Goal: Task Accomplishment & Management: Manage account settings

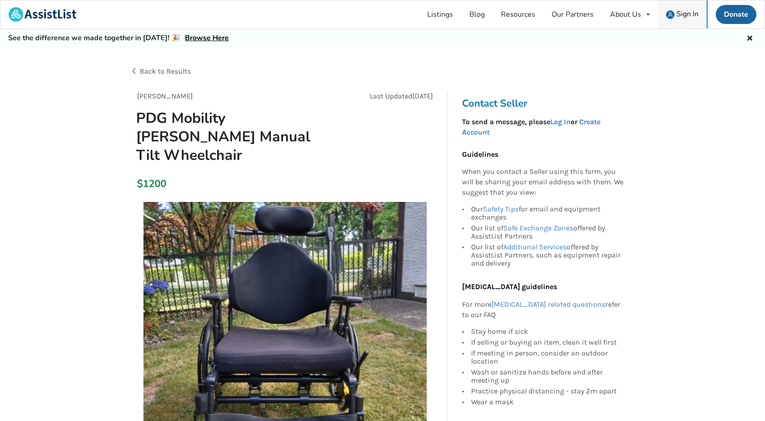
click at [687, 16] on span "Sign In" at bounding box center [687, 14] width 22 height 10
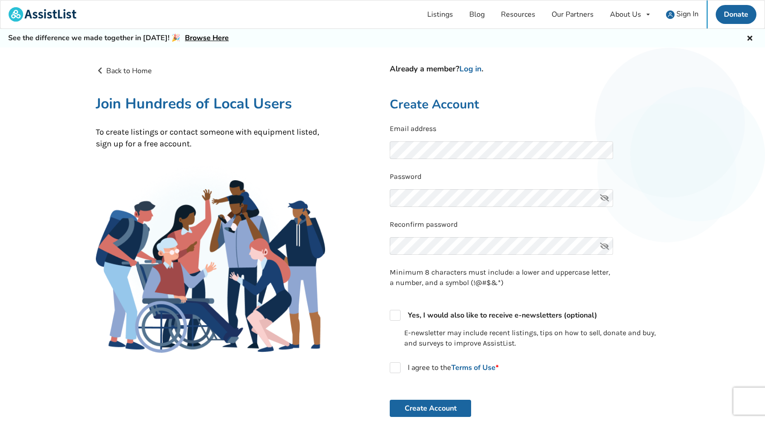
click at [605, 197] on icon at bounding box center [604, 198] width 18 height 18
click at [395, 369] on label "I agree to the Terms of Use *" at bounding box center [444, 367] width 109 height 11
checkbox input "true"
click at [471, 70] on link "Log in" at bounding box center [470, 69] width 22 height 10
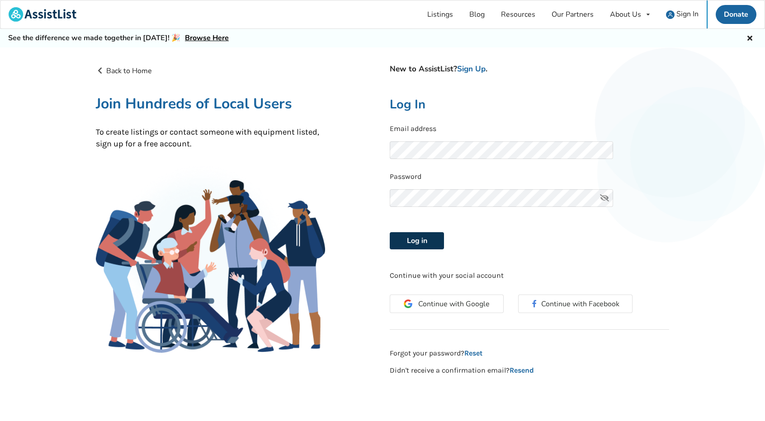
click at [418, 238] on button "Log in" at bounding box center [417, 240] width 54 height 17
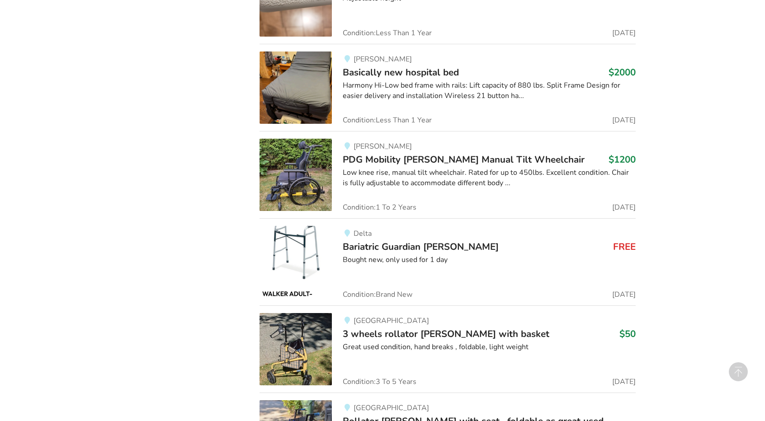
scroll to position [7414, 0]
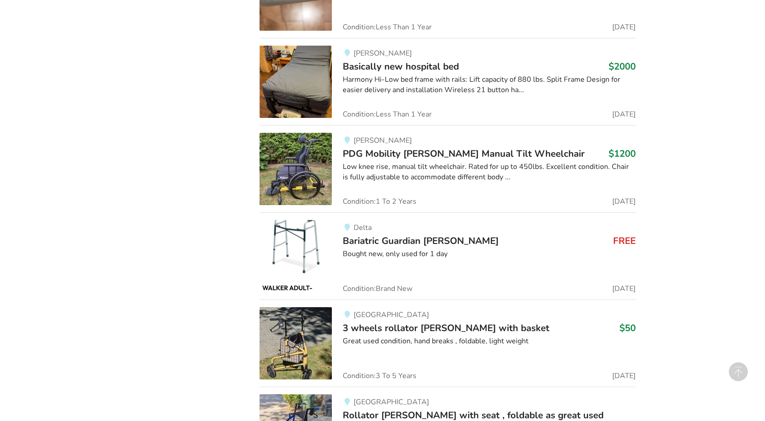
click at [416, 147] on span "PDG Mobility [PERSON_NAME] Manual Tilt Wheelchair" at bounding box center [464, 153] width 242 height 13
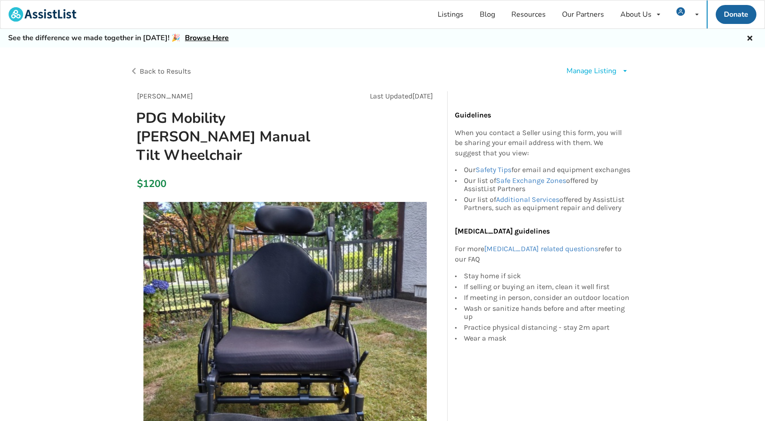
click at [607, 72] on div "Manage Listing" at bounding box center [591, 71] width 50 height 10
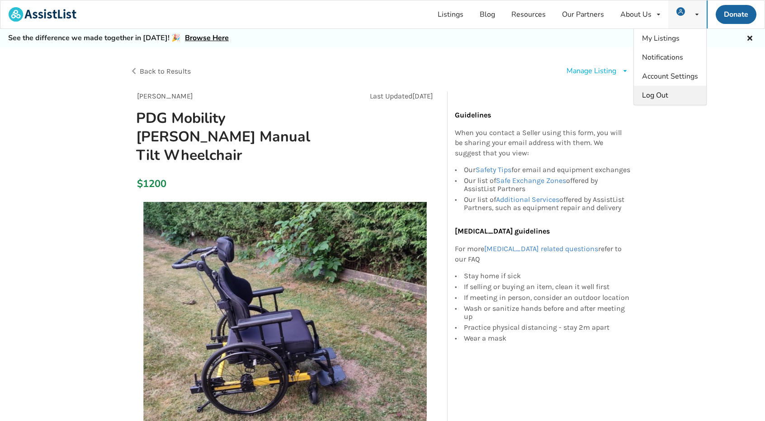
click at [660, 96] on span "Log Out" at bounding box center [655, 95] width 26 height 10
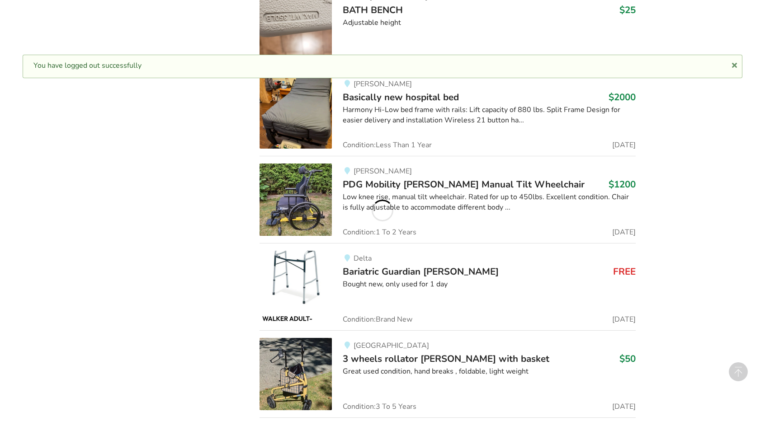
scroll to position [857, 0]
